Goal: Check status: Check status

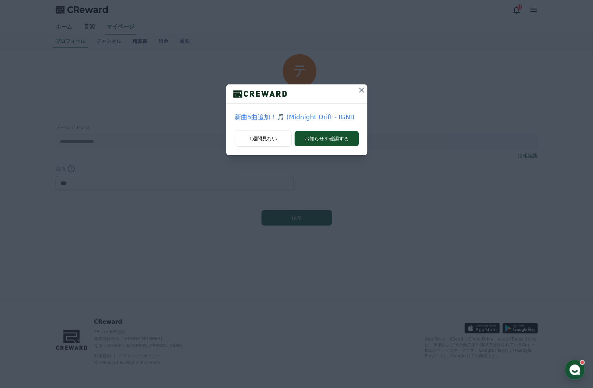
click at [363, 90] on icon at bounding box center [361, 90] width 8 height 8
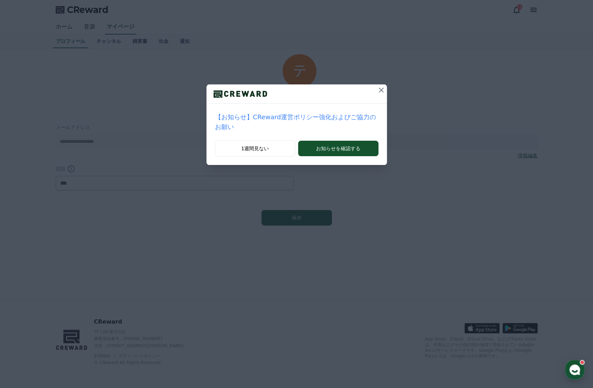
click at [377, 90] on icon at bounding box center [381, 90] width 8 height 8
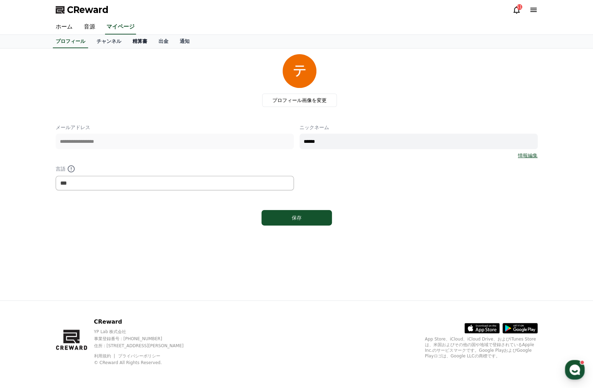
click at [129, 41] on link "精算書" at bounding box center [140, 41] width 26 height 13
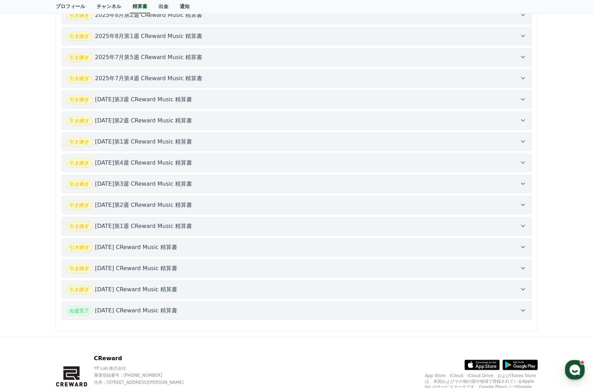
scroll to position [317, 0]
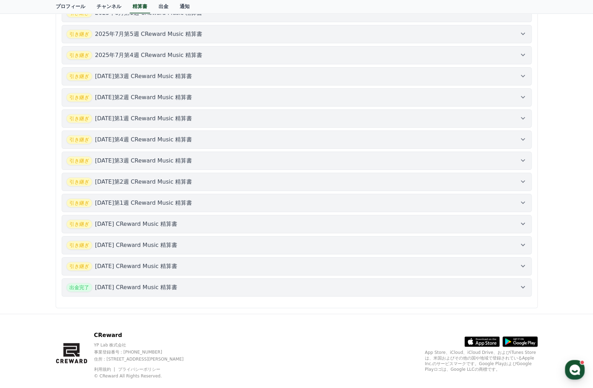
click at [163, 262] on p "[DATE] CReward Music 精算書" at bounding box center [136, 266] width 82 height 8
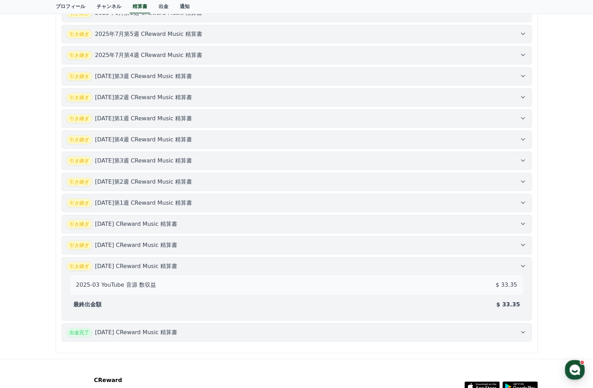
click at [164, 241] on p "[DATE] CReward Music 精算書" at bounding box center [136, 245] width 82 height 8
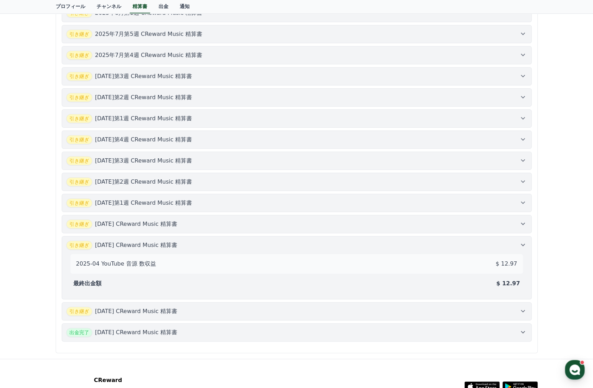
click at [164, 241] on p "[DATE] CReward Music 精算書" at bounding box center [136, 245] width 82 height 8
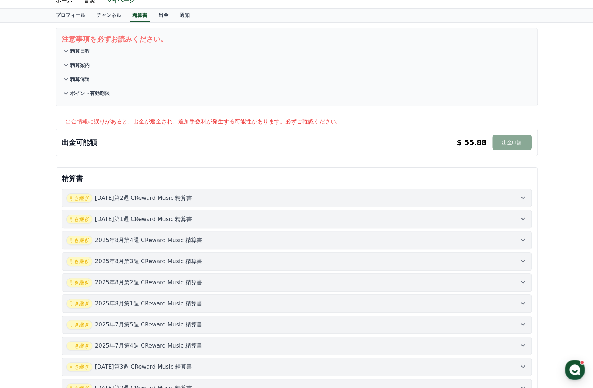
scroll to position [0, 0]
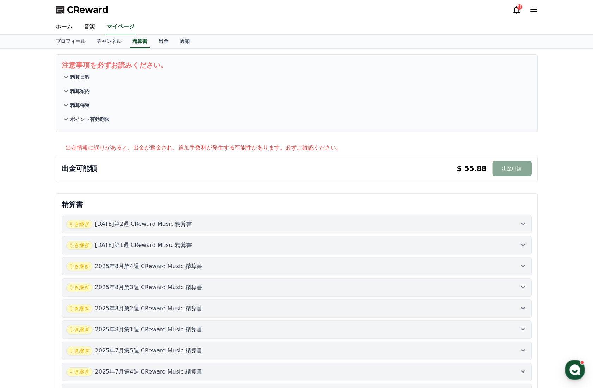
click at [70, 78] on p "精算日程" at bounding box center [80, 77] width 20 height 7
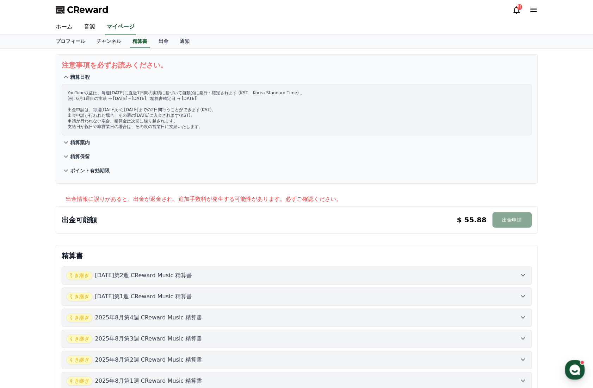
click at [70, 78] on p "精算日程" at bounding box center [80, 77] width 20 height 7
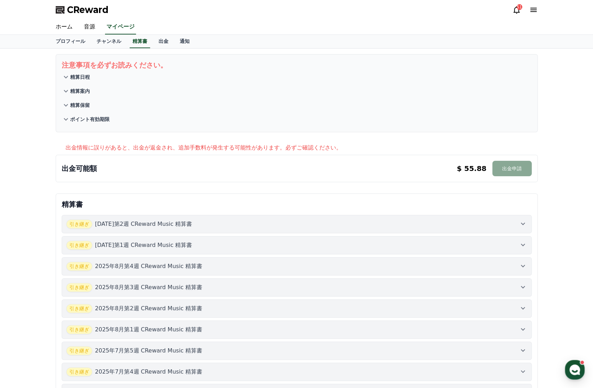
click at [69, 94] on icon at bounding box center [66, 91] width 8 height 8
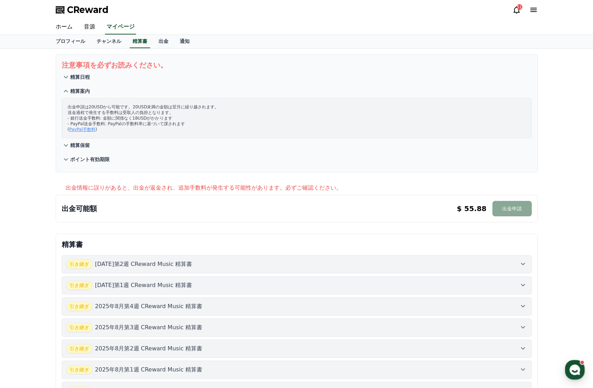
click at [69, 94] on icon at bounding box center [66, 91] width 8 height 8
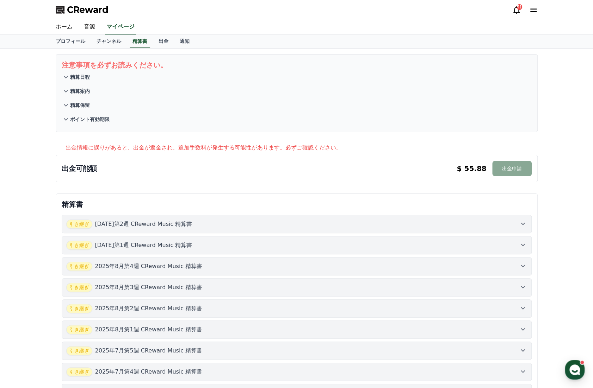
click at [70, 106] on p "精算保留" at bounding box center [80, 105] width 20 height 7
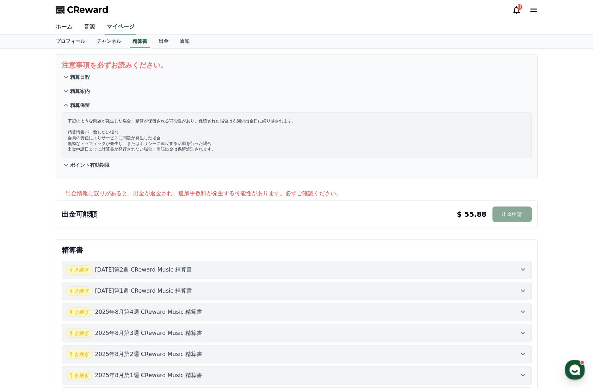
click at [70, 106] on p "精算保留" at bounding box center [80, 105] width 20 height 7
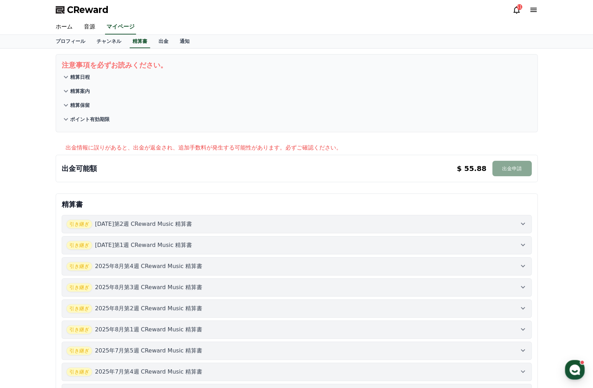
click at [70, 117] on p "ポイント有効期限" at bounding box center [89, 119] width 39 height 7
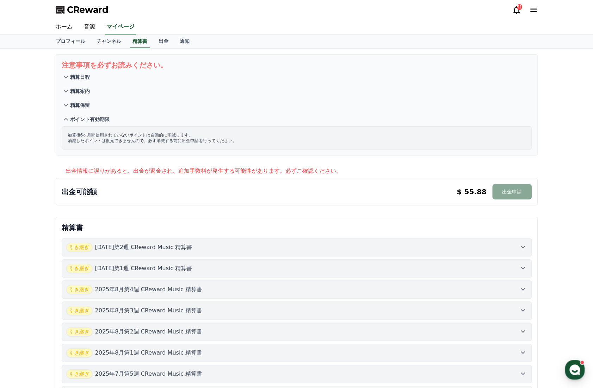
click at [70, 117] on p "ポイント有効期限" at bounding box center [89, 119] width 39 height 7
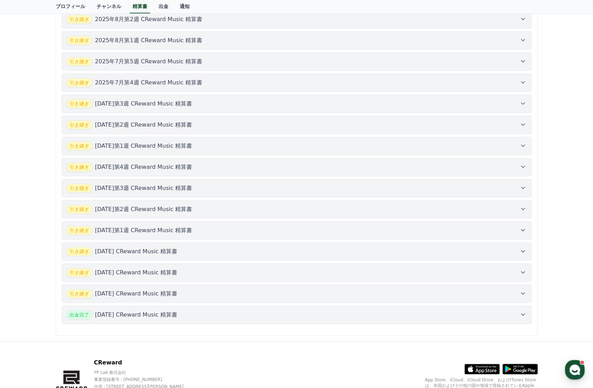
scroll to position [320, 0]
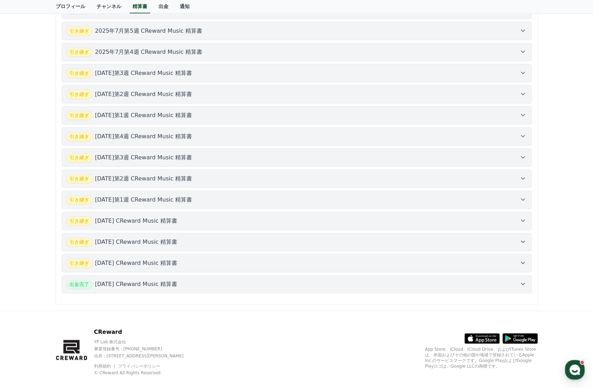
click at [173, 259] on p "[DATE] CReward Music 精算書" at bounding box center [136, 263] width 82 height 8
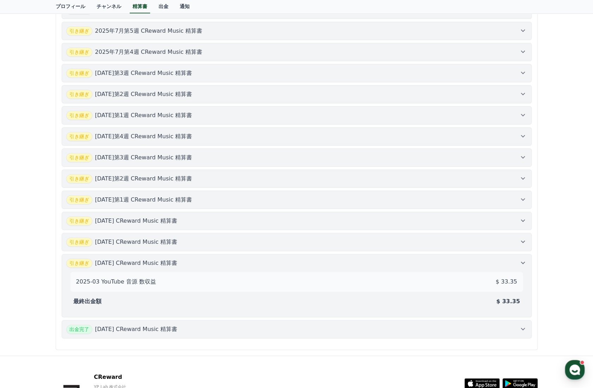
click at [173, 259] on p "[DATE] CReward Music 精算書" at bounding box center [136, 263] width 82 height 8
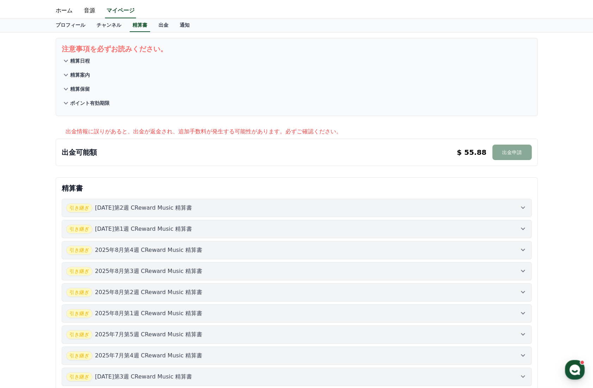
scroll to position [0, 0]
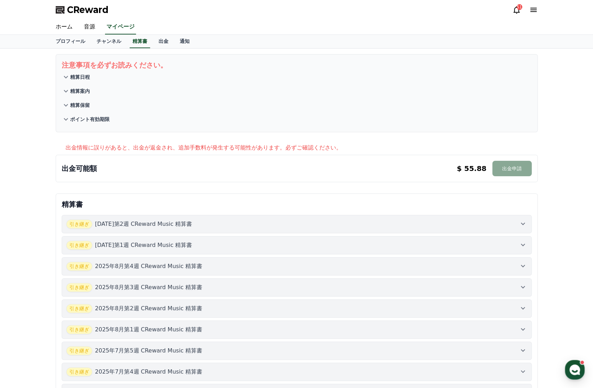
click at [68, 76] on icon at bounding box center [66, 77] width 8 height 8
